Goal: Task Accomplishment & Management: Complete application form

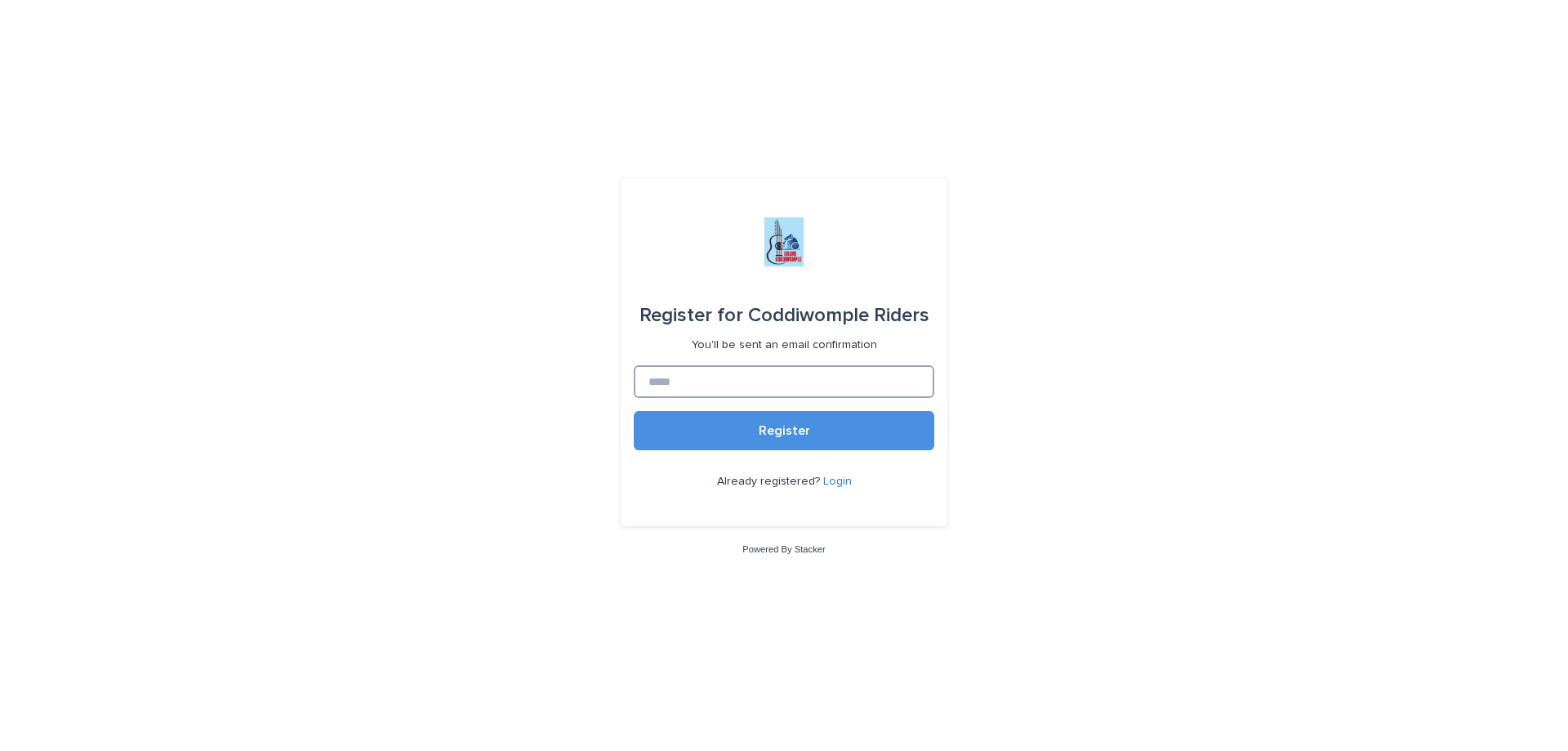
click at [776, 388] on input at bounding box center [784, 381] width 301 height 32
type input "**********"
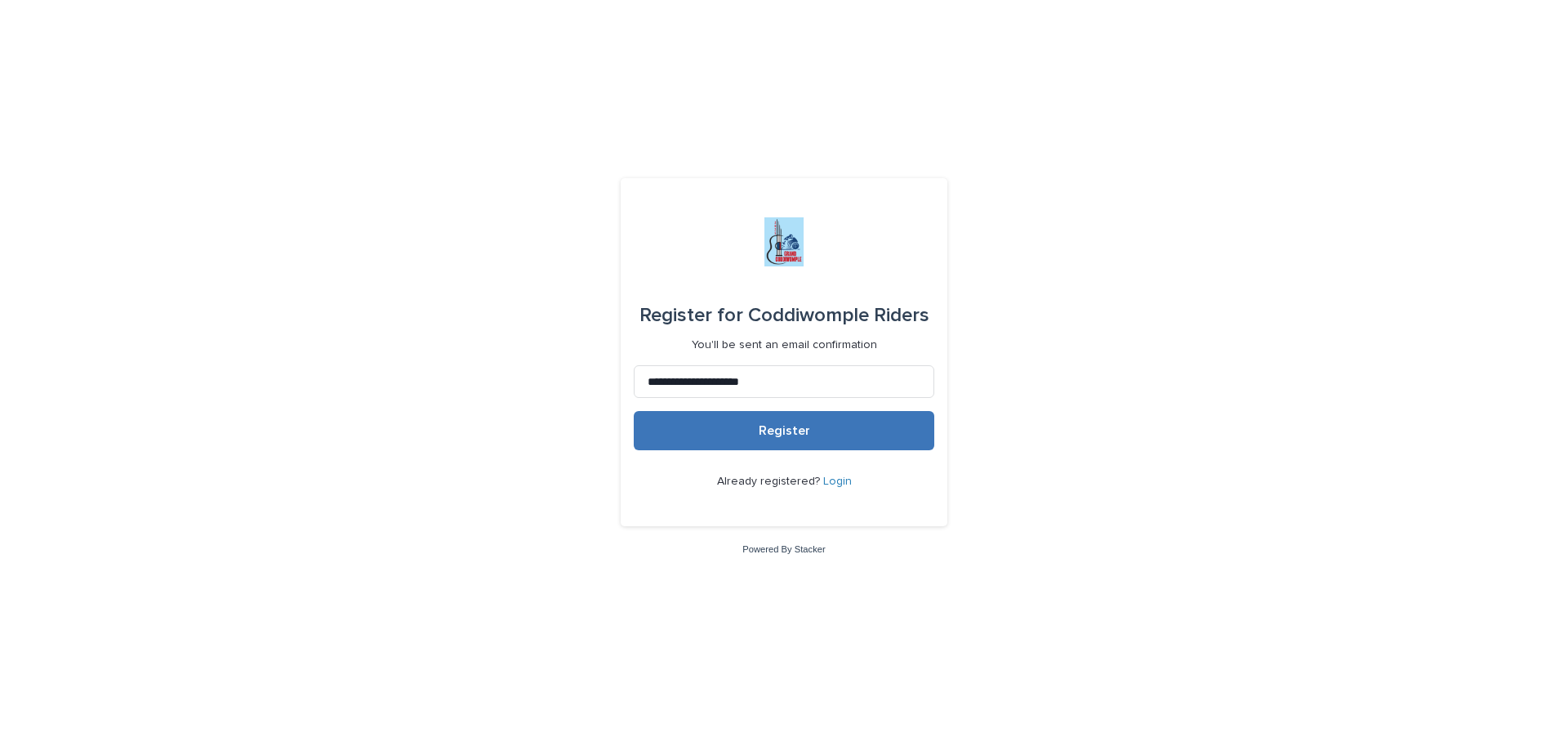
click at [776, 436] on span "Register" at bounding box center [784, 430] width 52 height 13
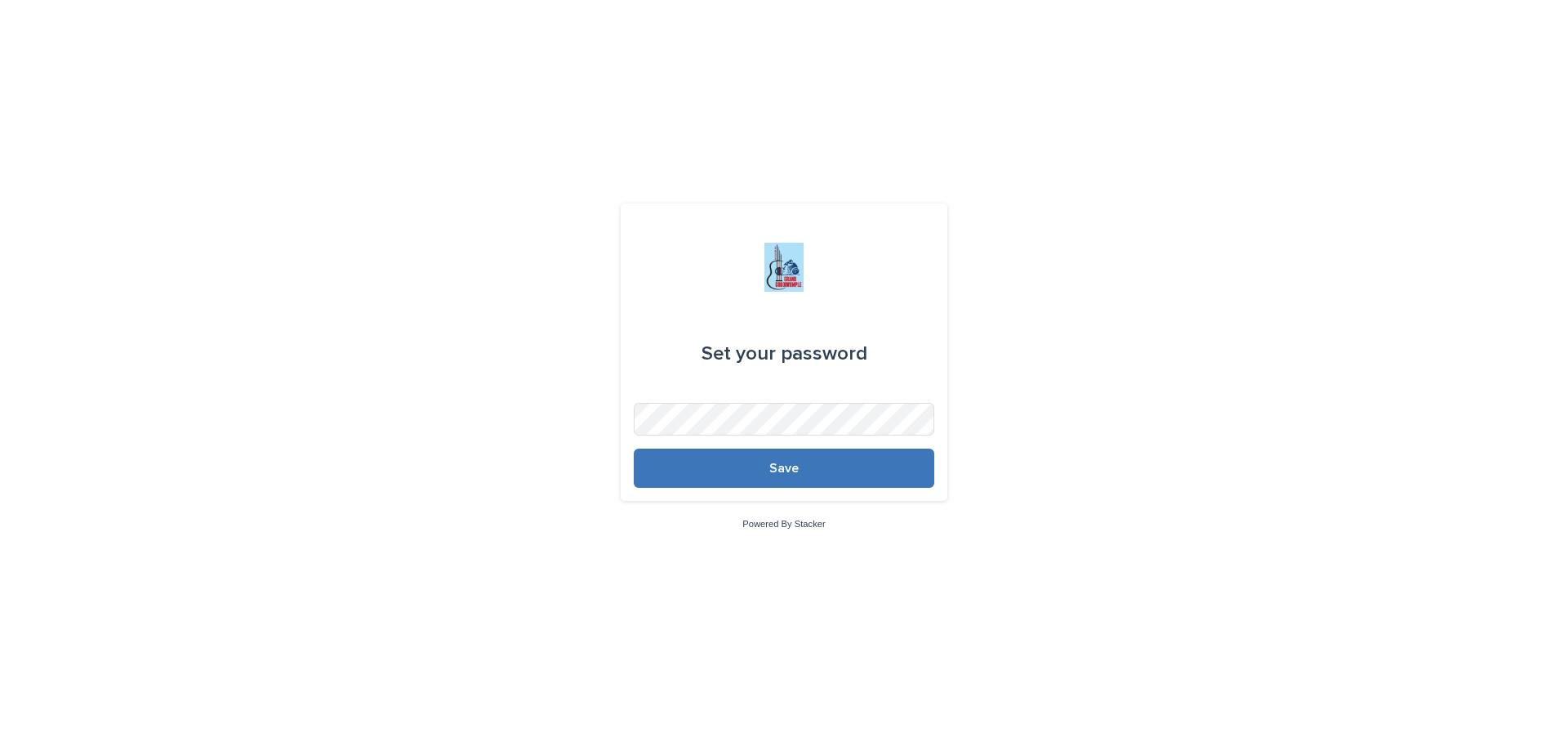
click at [824, 461] on button "Save" at bounding box center [784, 469] width 301 height 39
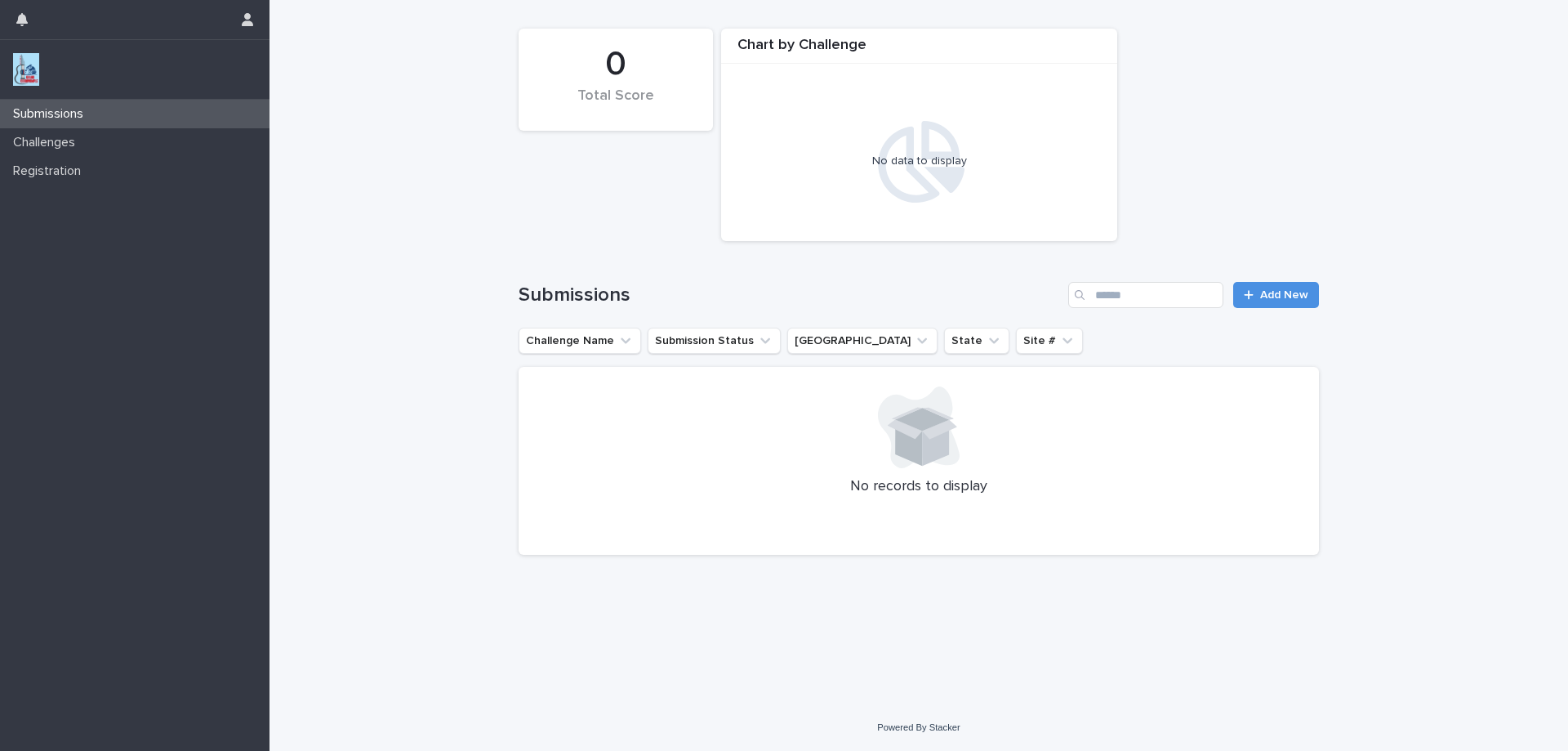
click at [20, 69] on img at bounding box center [25, 69] width 26 height 32
click at [882, 144] on icon at bounding box center [919, 161] width 92 height 81
click at [81, 143] on p "Challenges" at bounding box center [47, 143] width 81 height 16
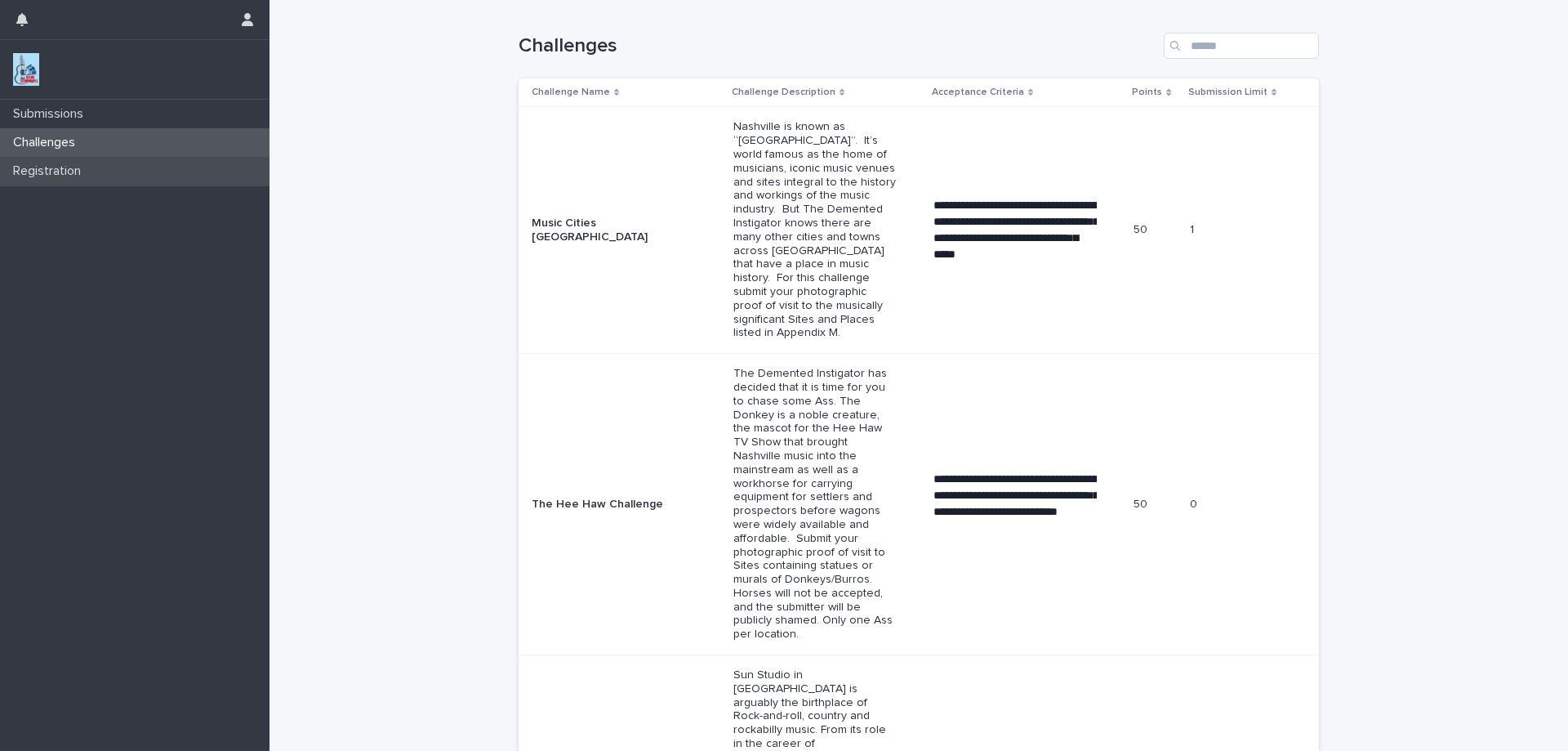
click at [81, 165] on p "Registration" at bounding box center [50, 172] width 87 height 16
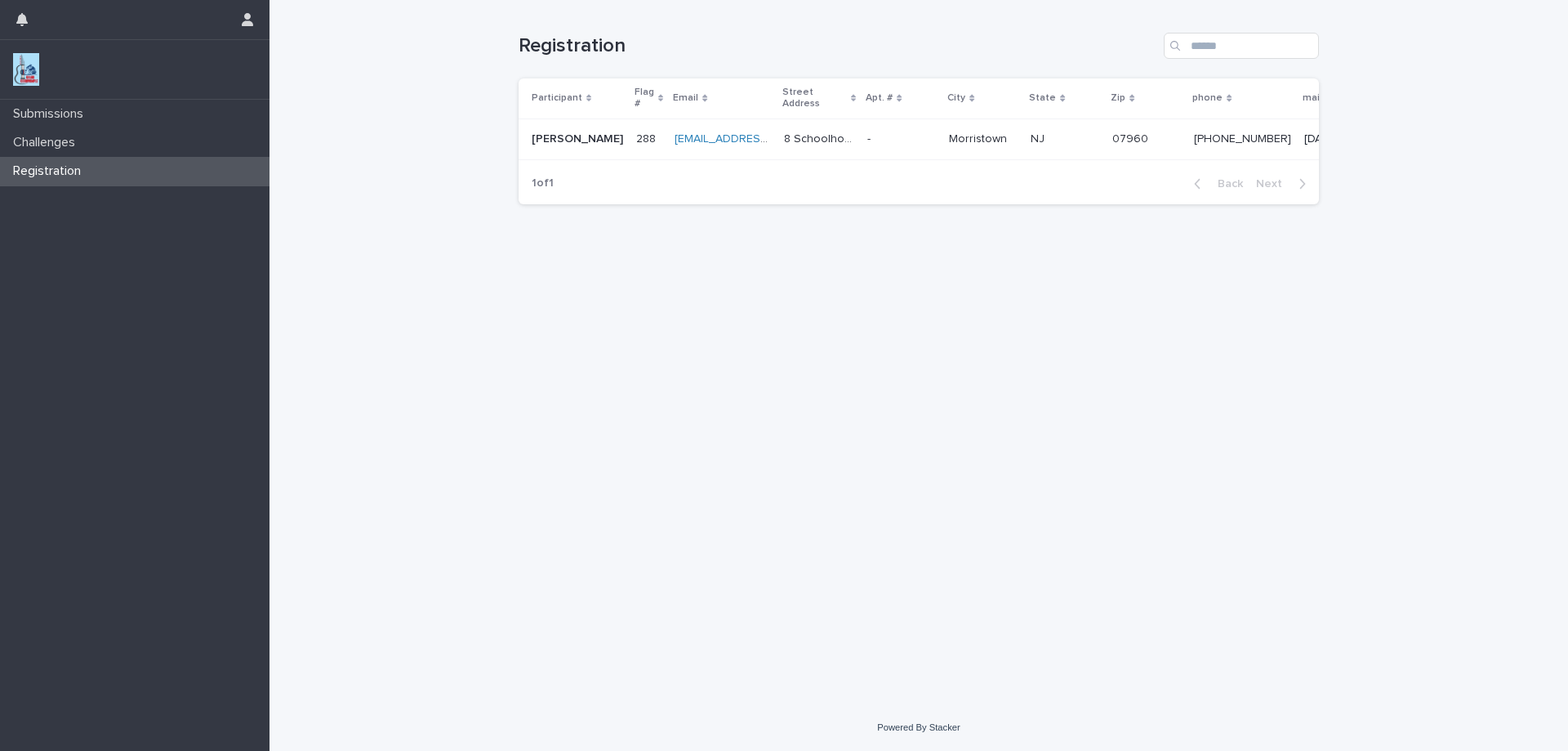
scroll to position [0, 42]
click at [23, 72] on img at bounding box center [25, 69] width 26 height 32
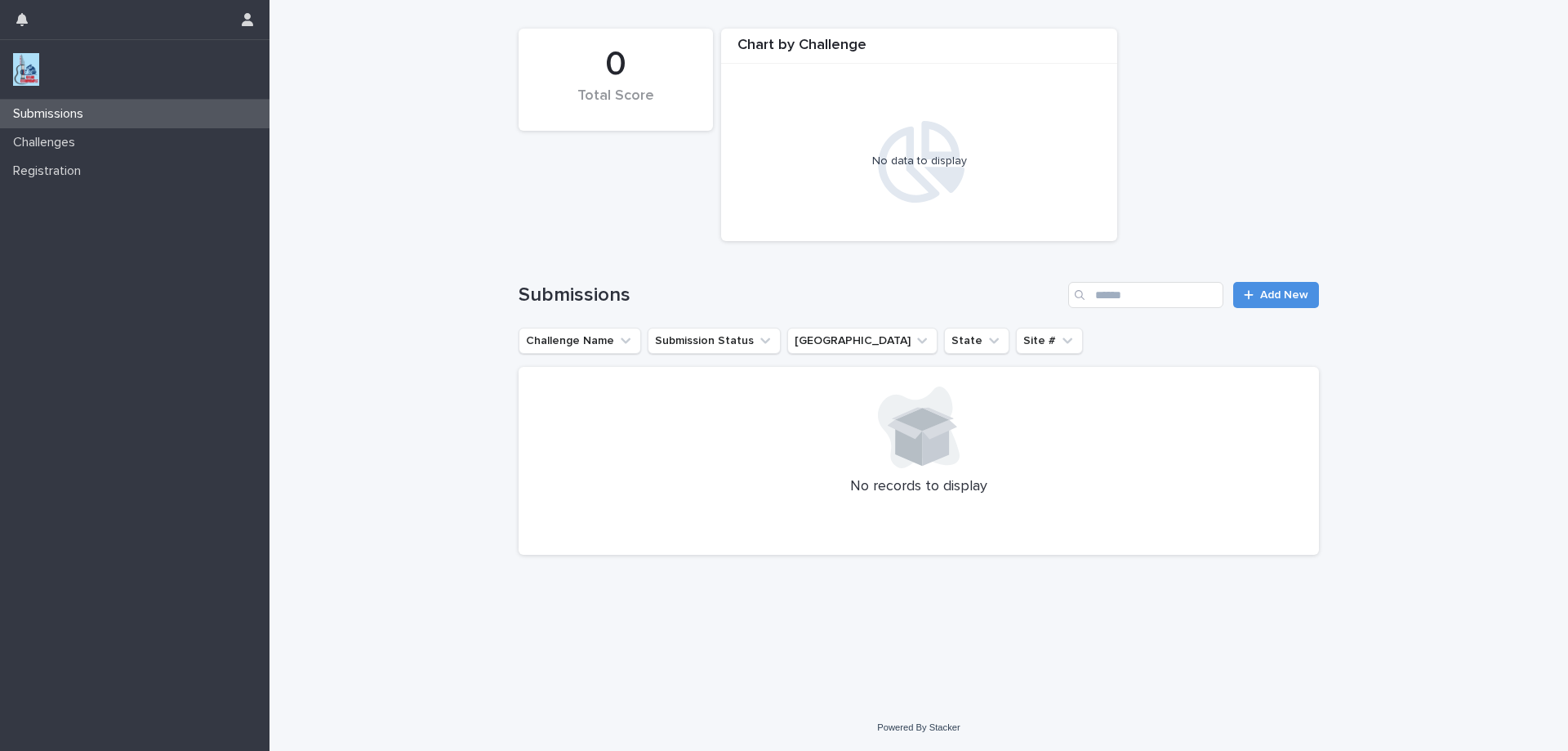
click at [909, 145] on icon at bounding box center [922, 161] width 86 height 81
click at [54, 135] on p "Challenges" at bounding box center [47, 143] width 81 height 16
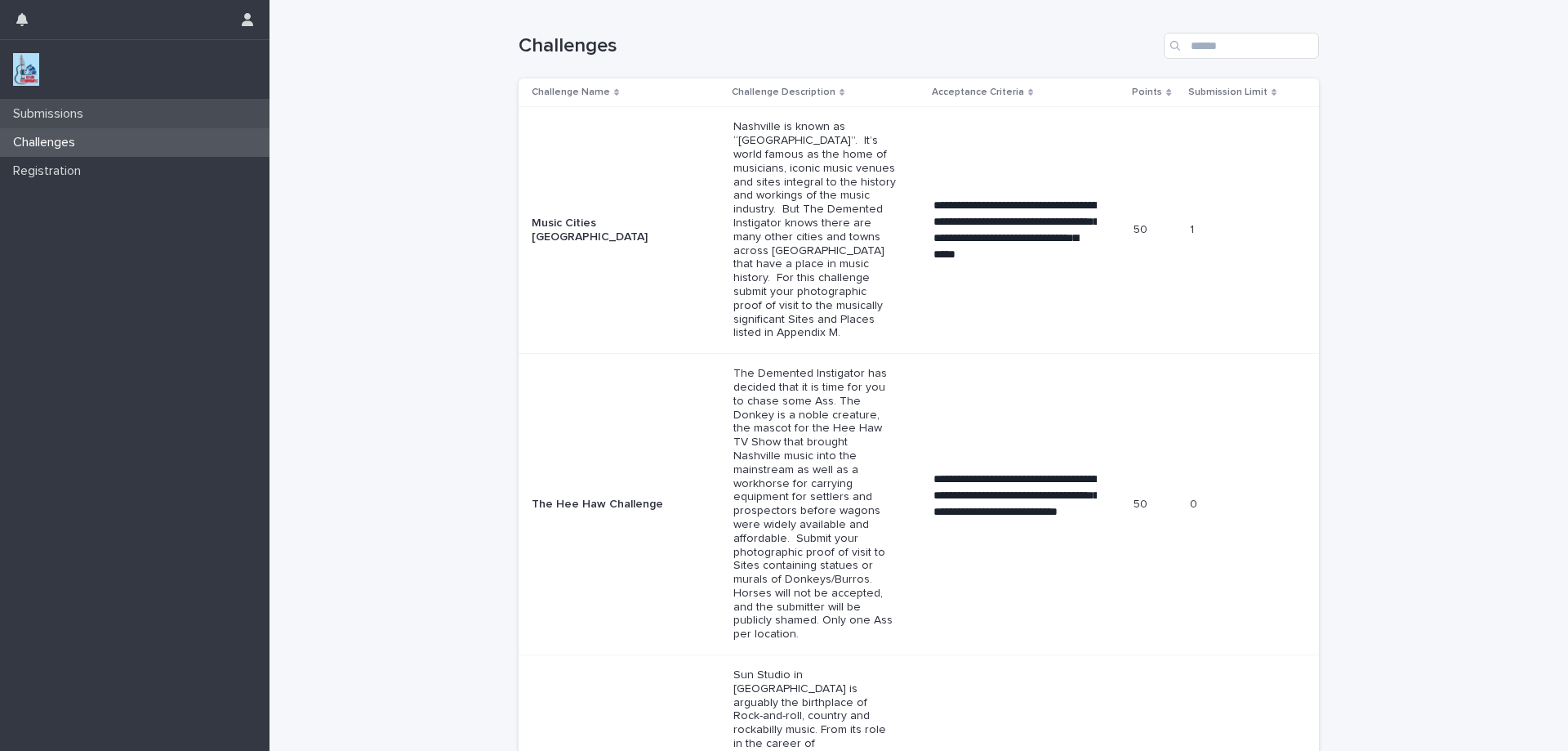
click at [76, 106] on div "Submissions" at bounding box center [134, 114] width 270 height 28
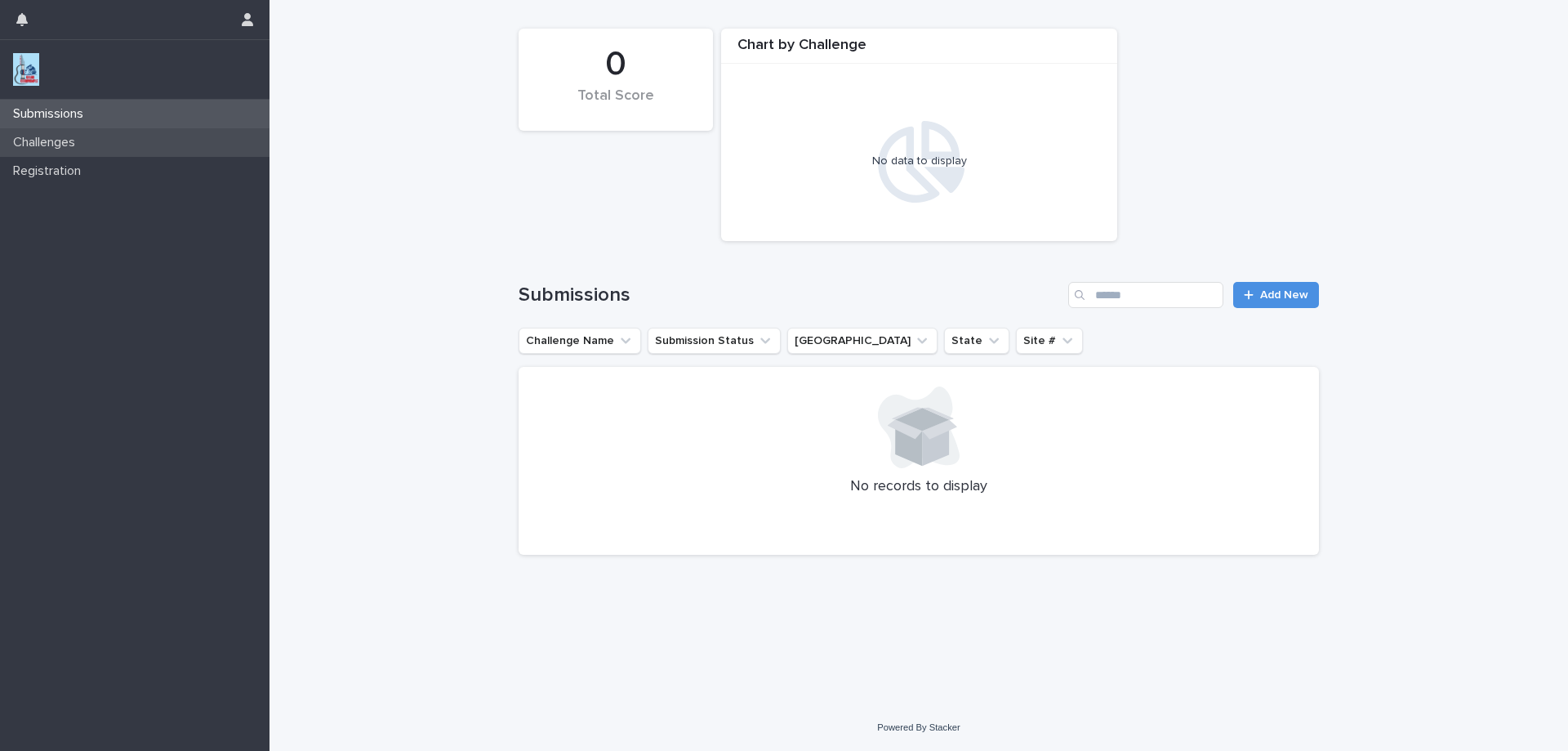
click at [60, 151] on div "Challenges" at bounding box center [134, 142] width 270 height 28
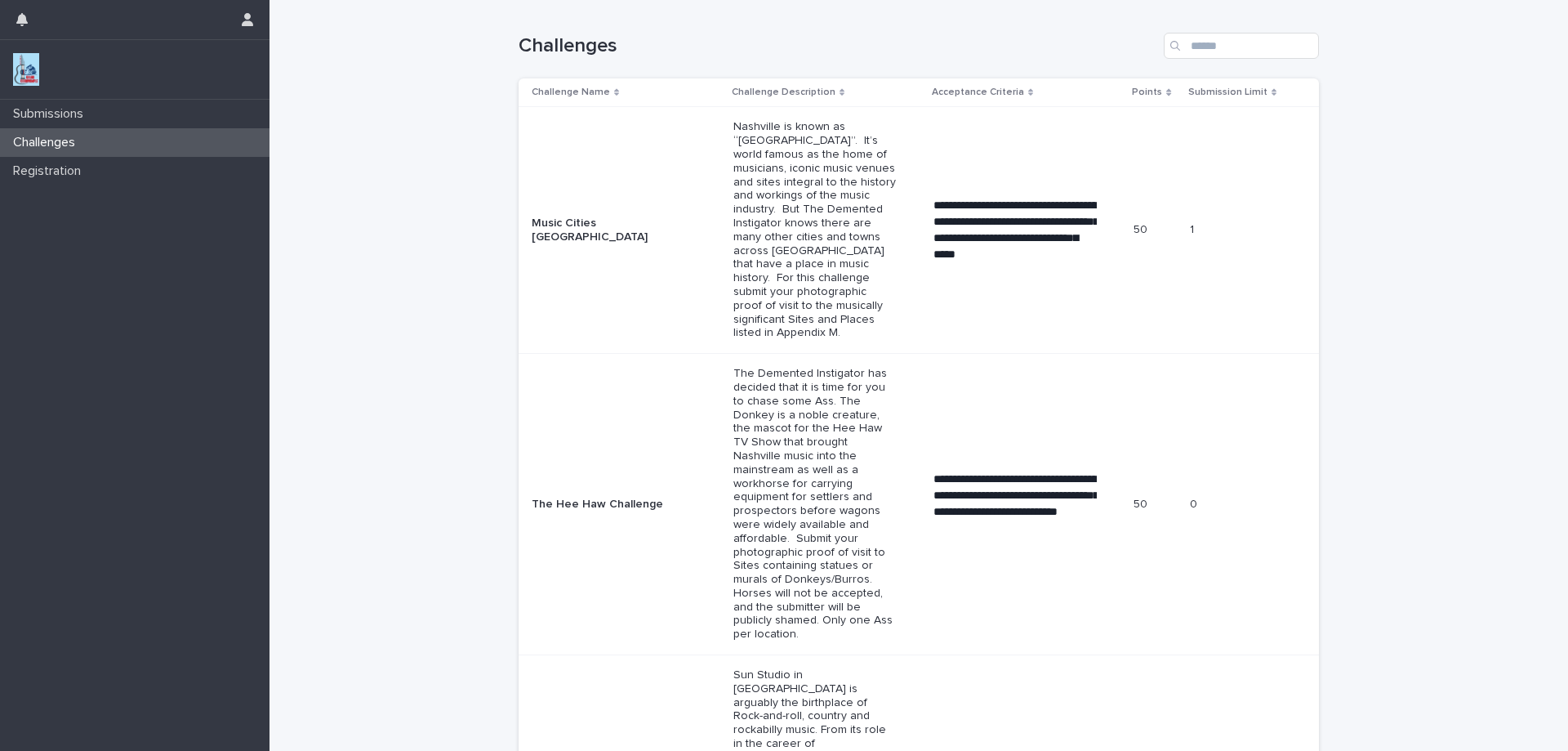
click at [842, 238] on p "Nashville is known as “Music City USA”. It’s world famous as the home of musici…" at bounding box center [814, 230] width 164 height 220
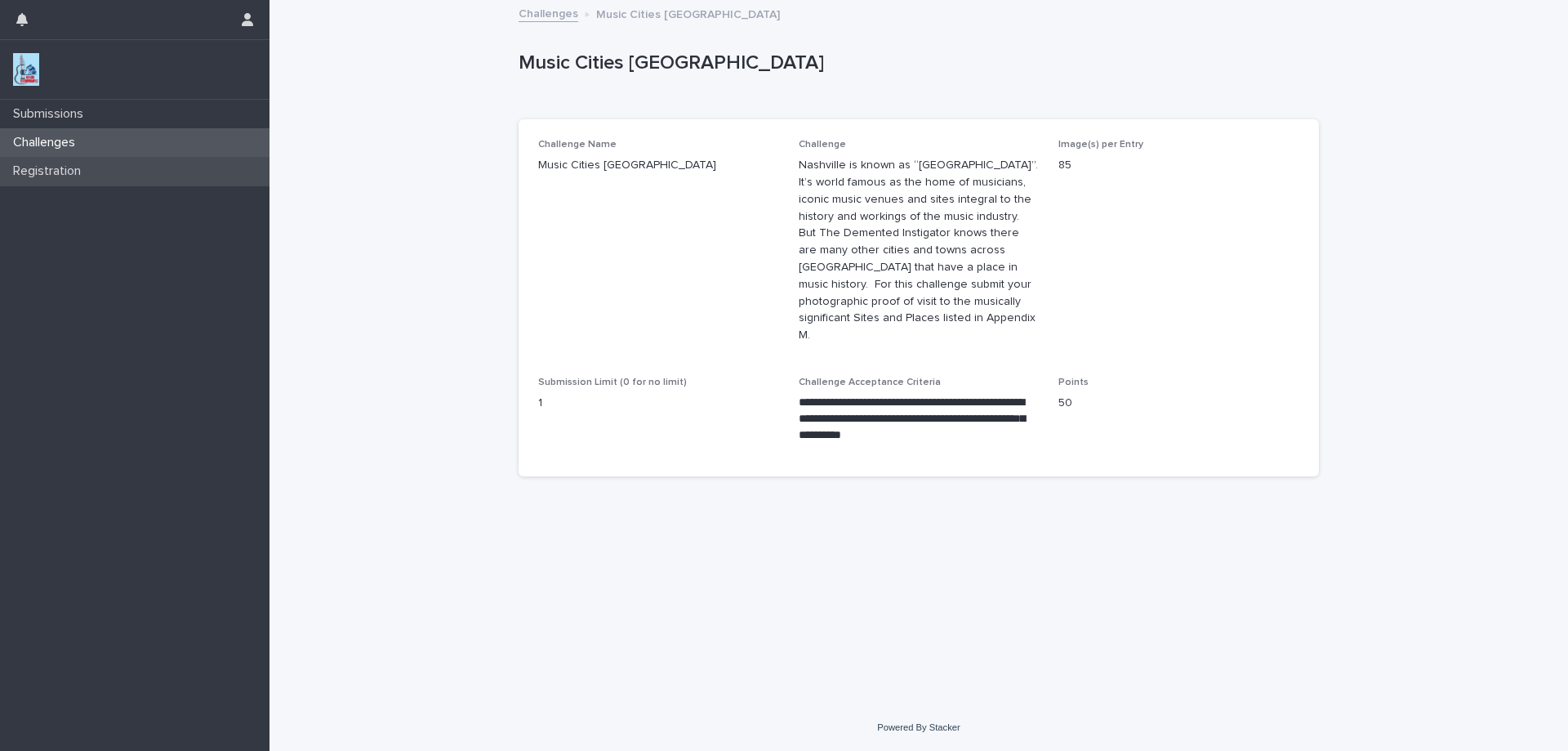
click at [78, 170] on p "Registration" at bounding box center [50, 172] width 87 height 16
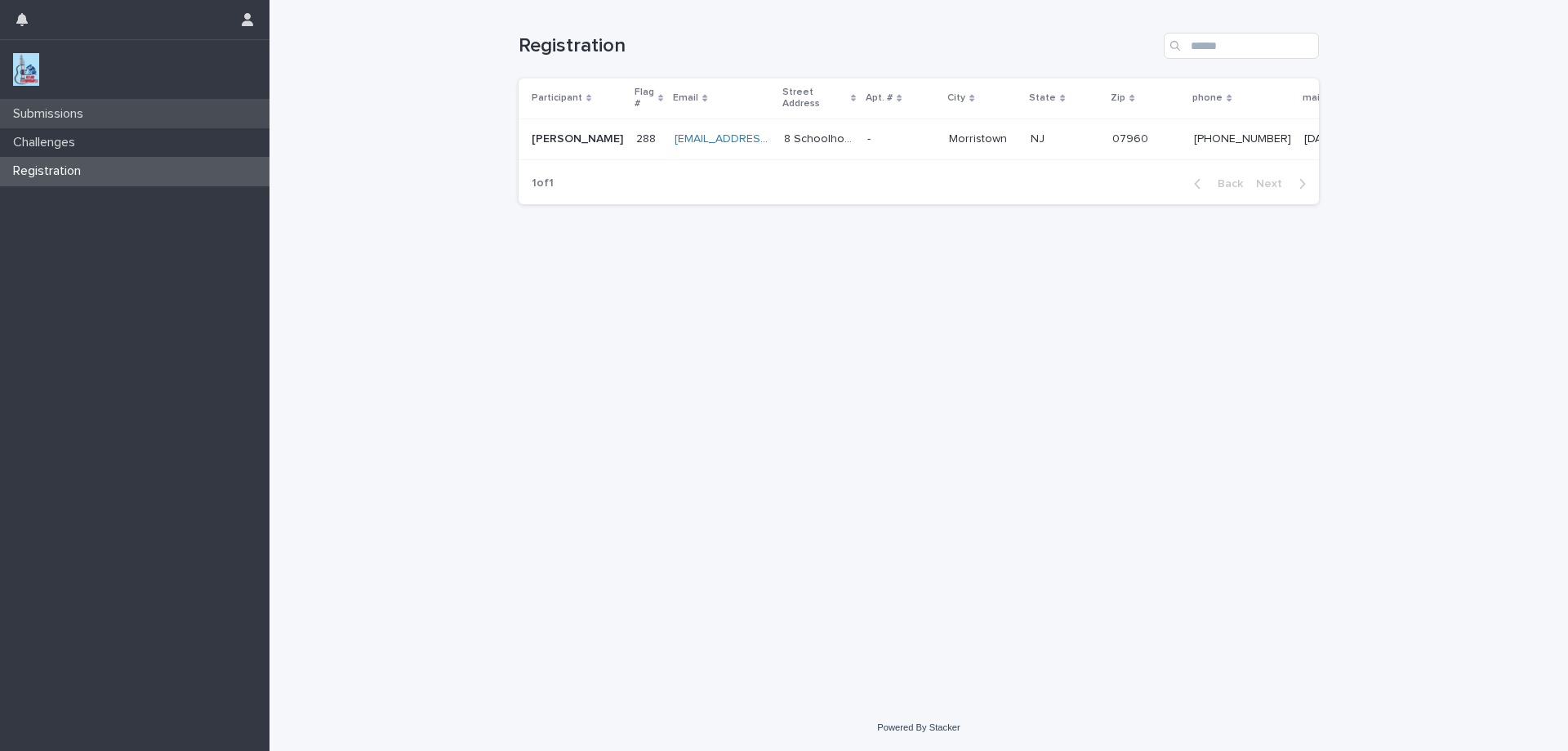
click at [59, 119] on p "Submissions" at bounding box center [52, 114] width 90 height 16
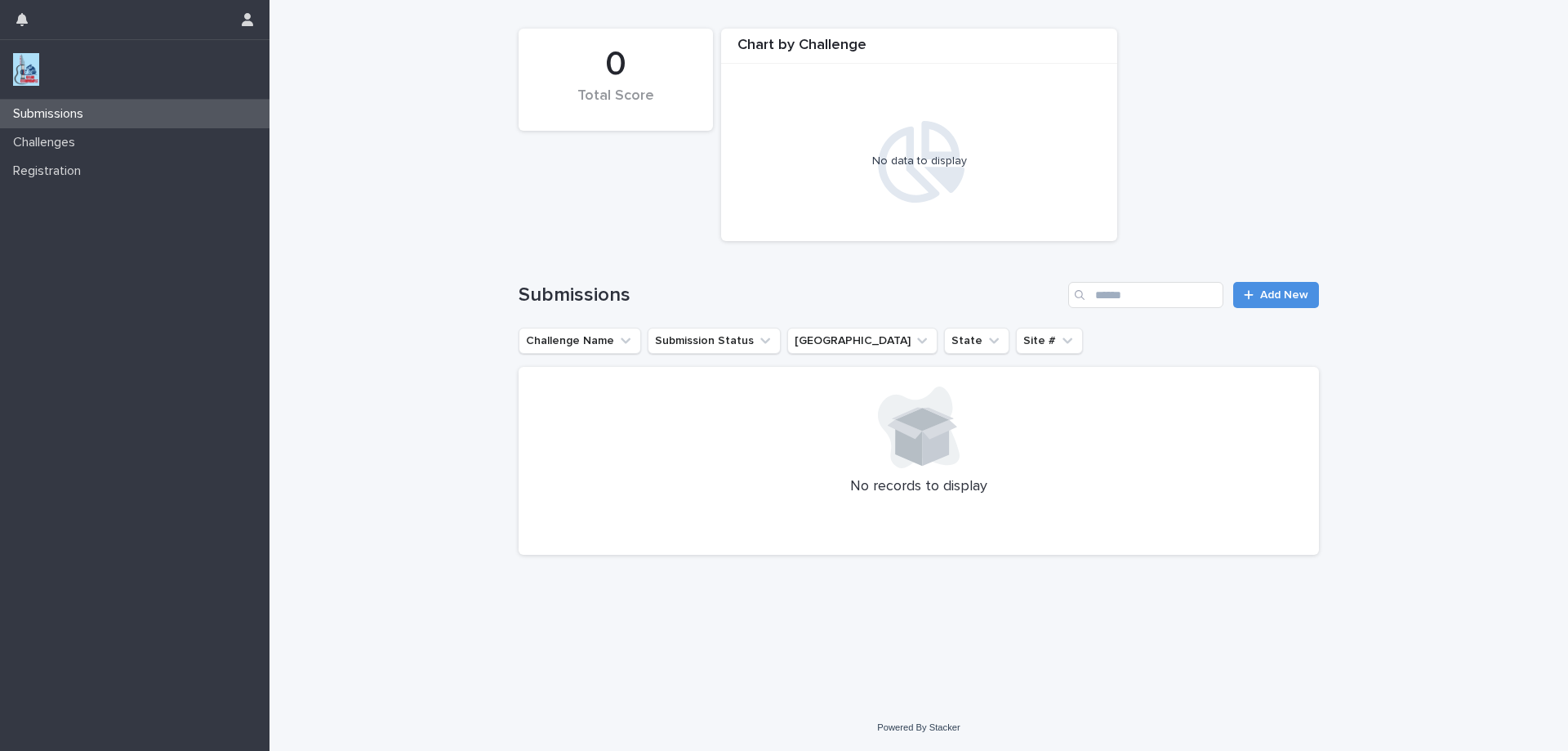
click at [24, 77] on img at bounding box center [25, 69] width 26 height 32
click at [31, 75] on img at bounding box center [25, 69] width 26 height 32
click at [27, 23] on icon "button" at bounding box center [23, 19] width 12 height 13
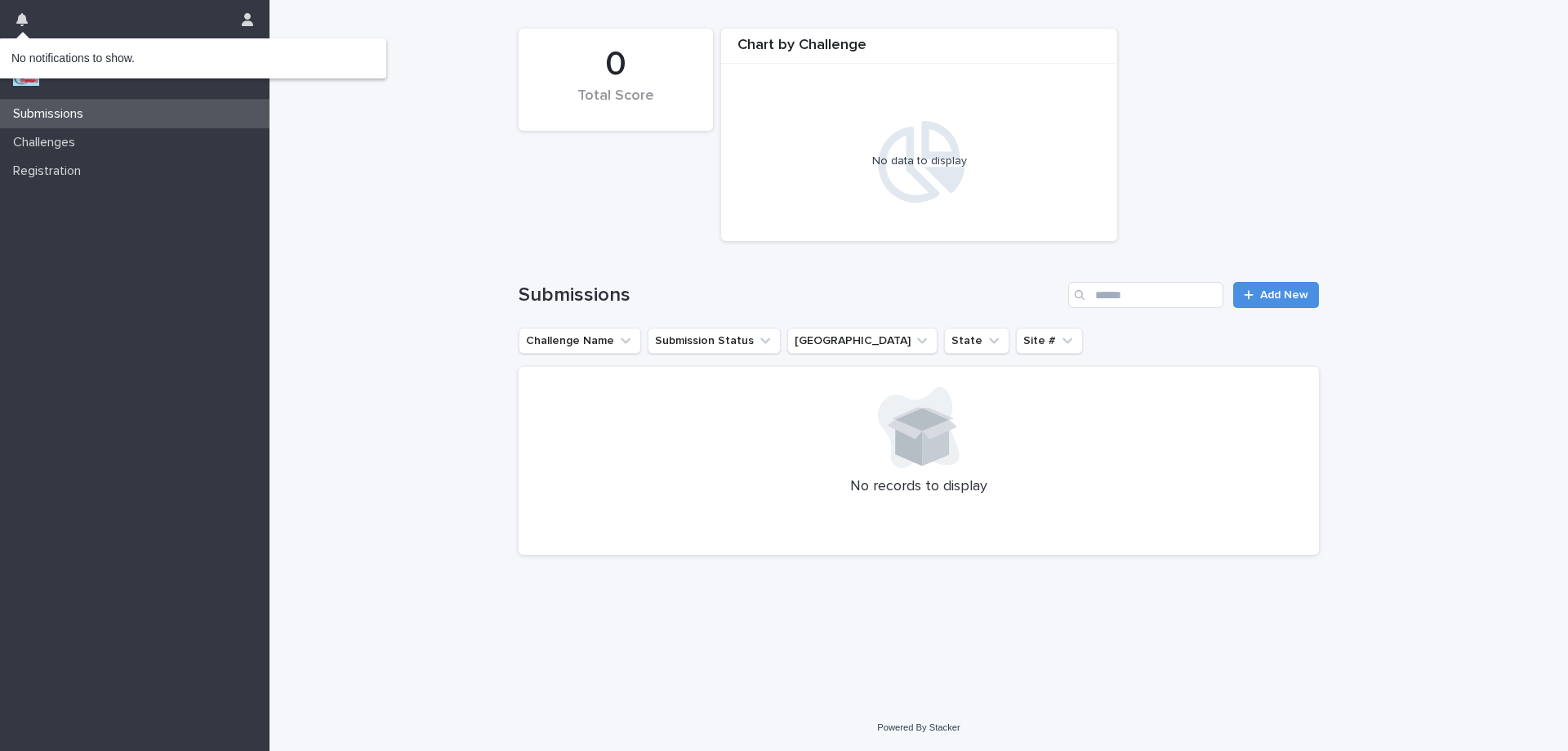
click at [27, 23] on icon "button" at bounding box center [23, 19] width 12 height 13
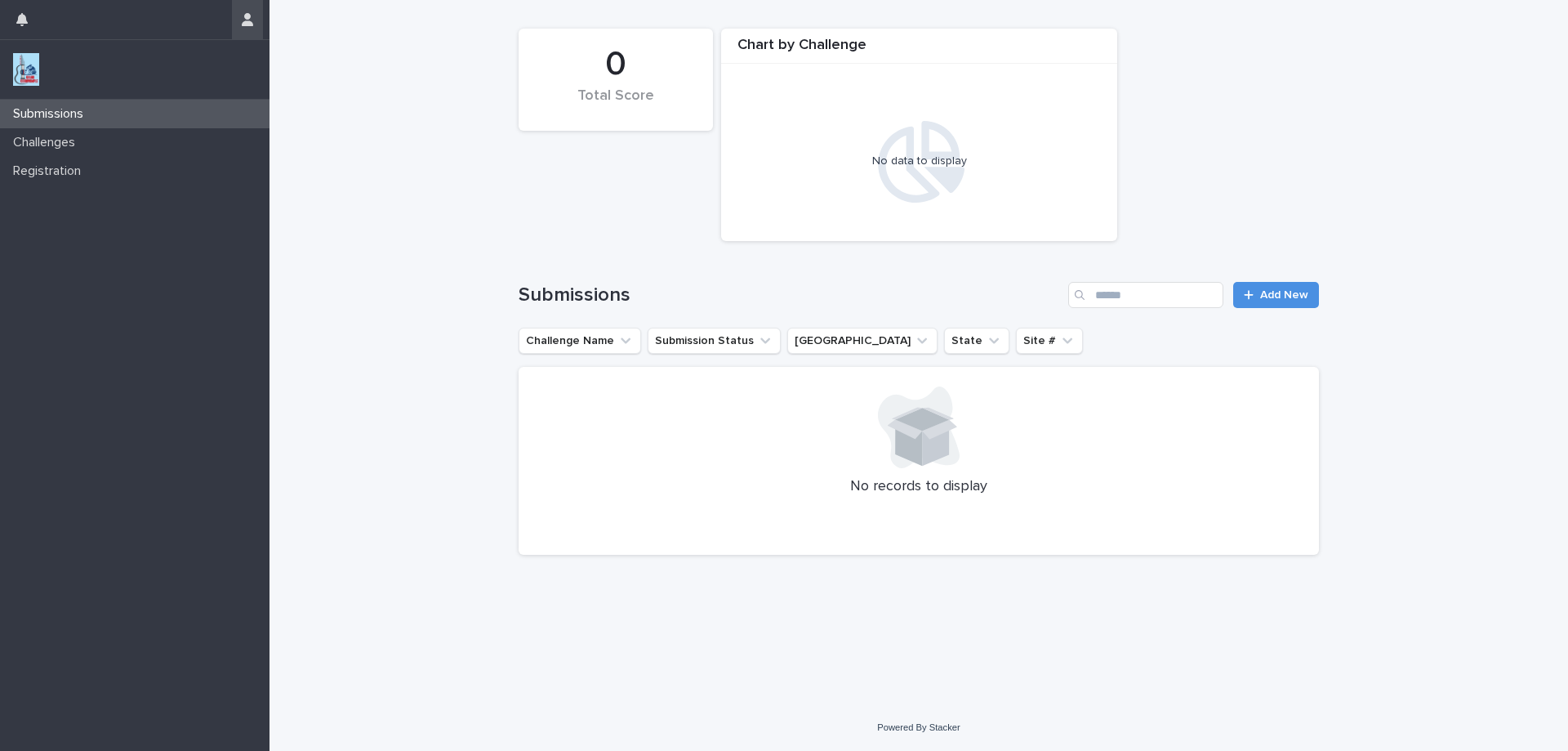
click at [243, 16] on icon "button" at bounding box center [248, 19] width 12 height 13
click at [243, 16] on div at bounding box center [784, 376] width 1568 height 751
